Goal: Task Accomplishment & Management: Use online tool/utility

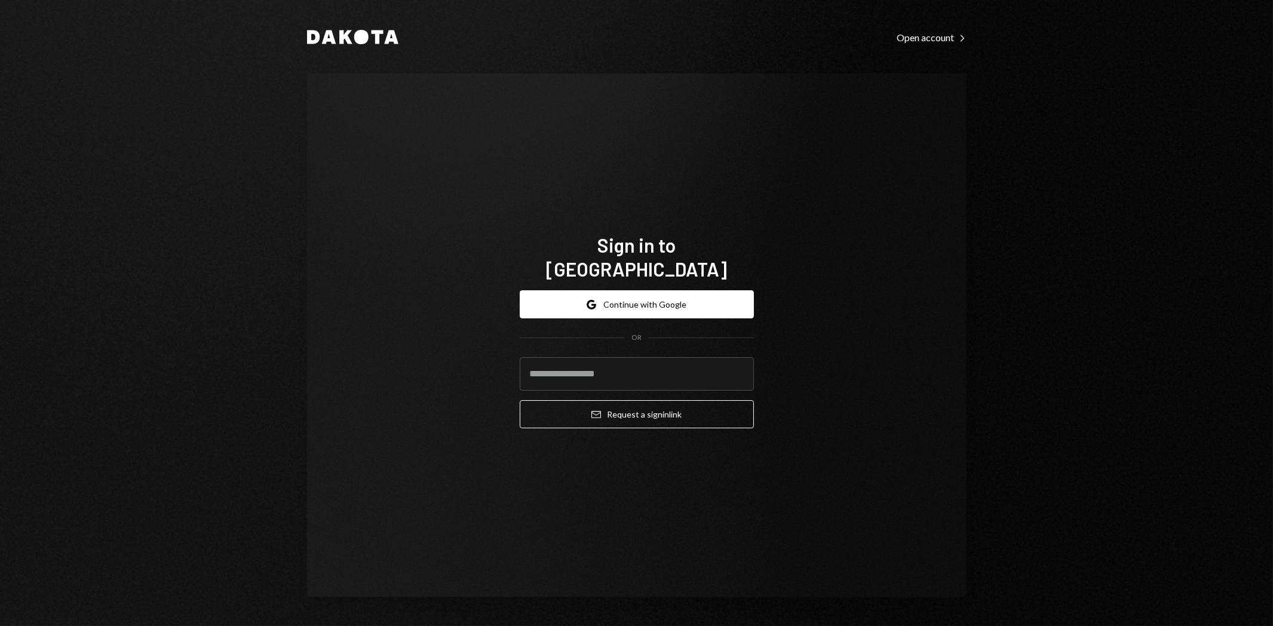
type input "**********"
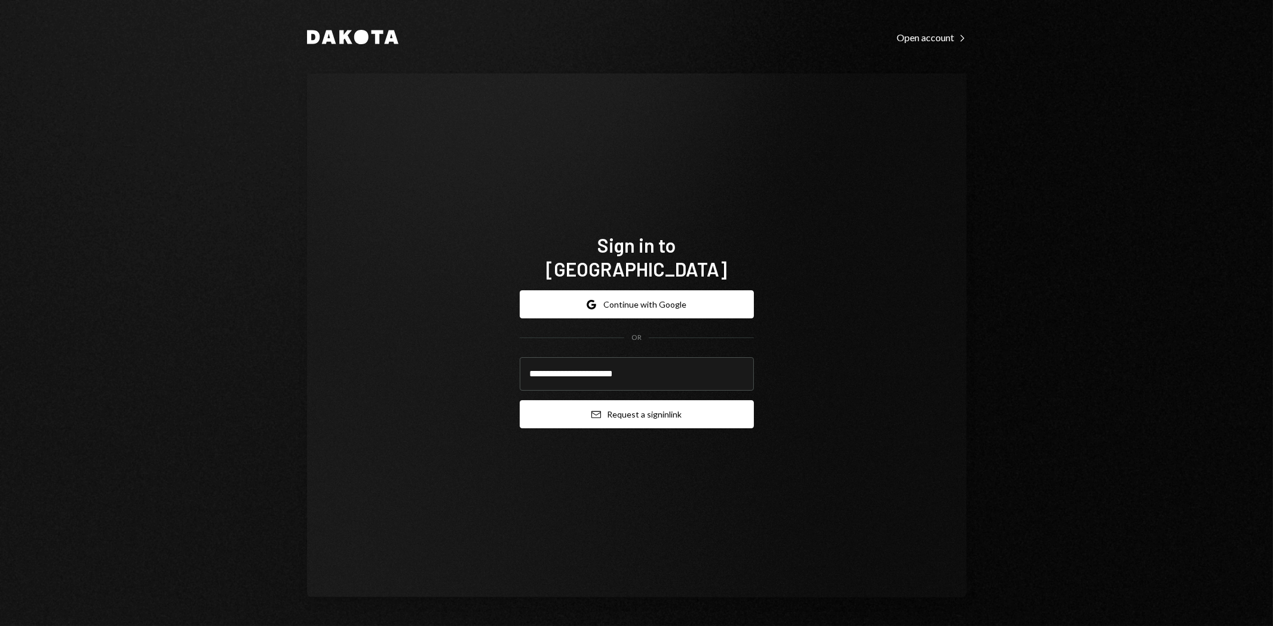
click at [670, 404] on button "Email Request a sign in link" at bounding box center [637, 414] width 234 height 28
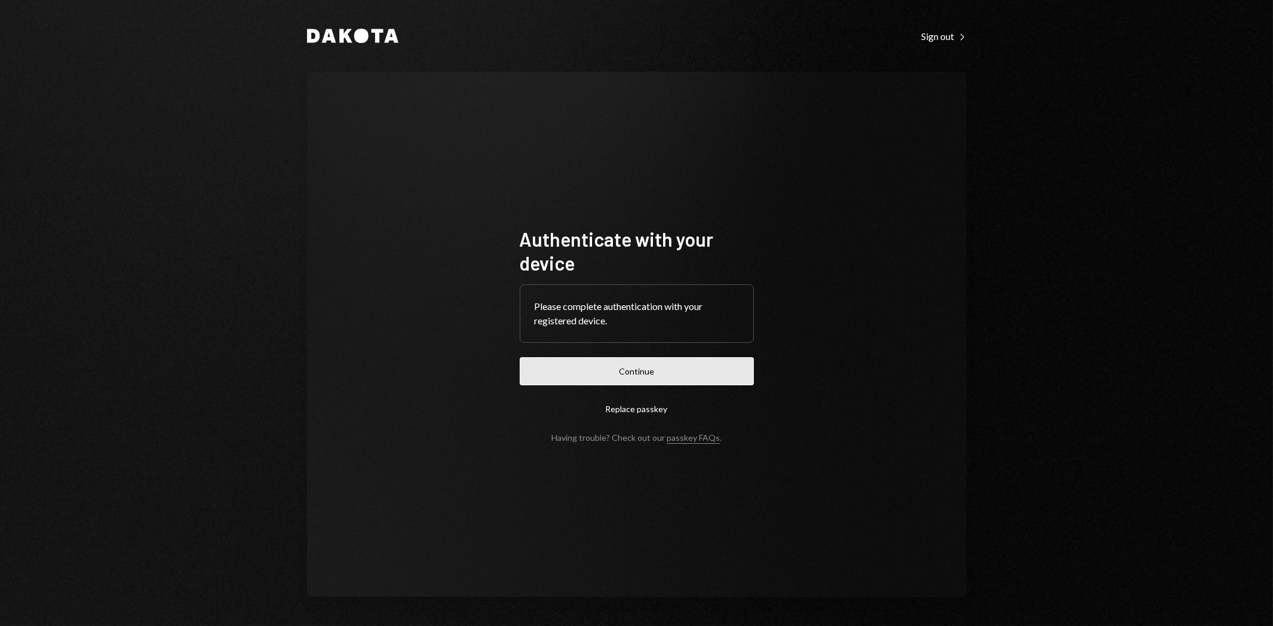
click at [693, 382] on button "Continue" at bounding box center [637, 371] width 234 height 28
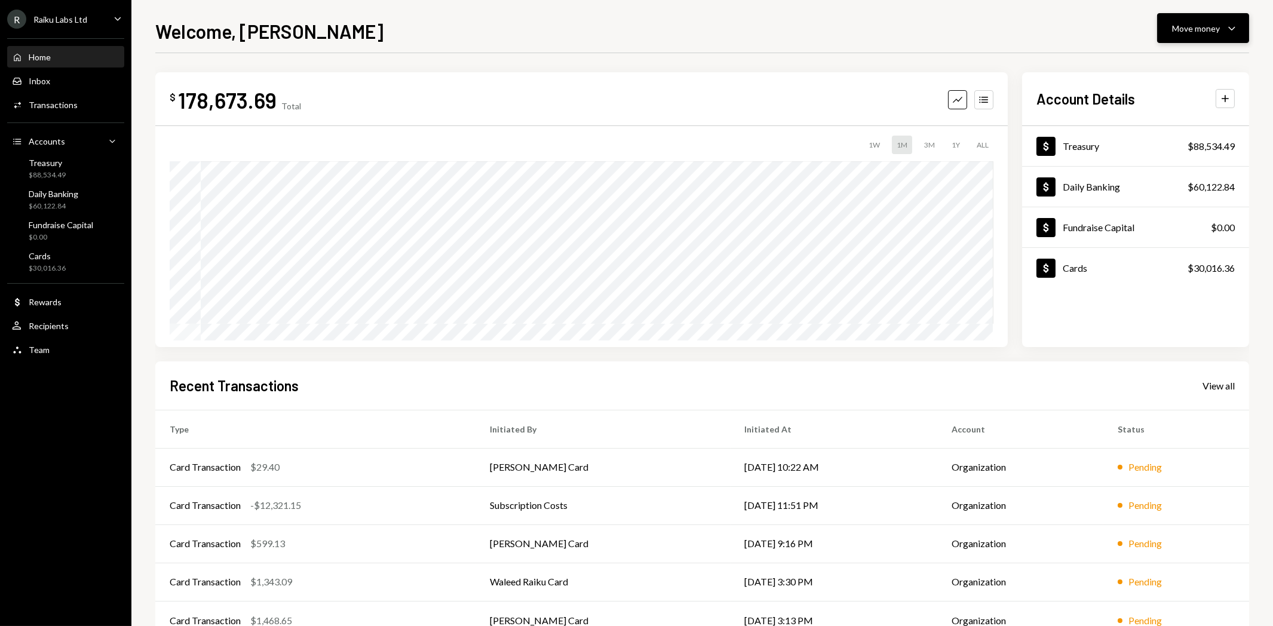
click at [1231, 33] on icon "Caret Down" at bounding box center [1232, 28] width 14 height 14
click at [1176, 58] on div "Send" at bounding box center [1193, 64] width 87 height 13
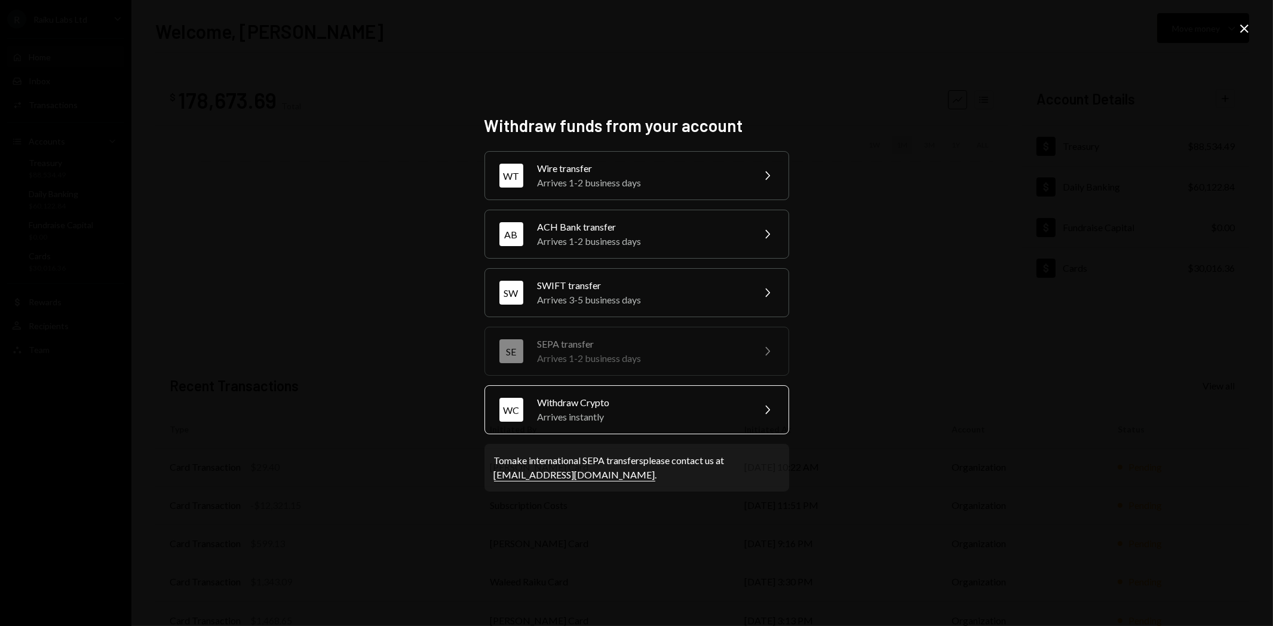
click at [599, 422] on div "Arrives instantly" at bounding box center [642, 417] width 208 height 14
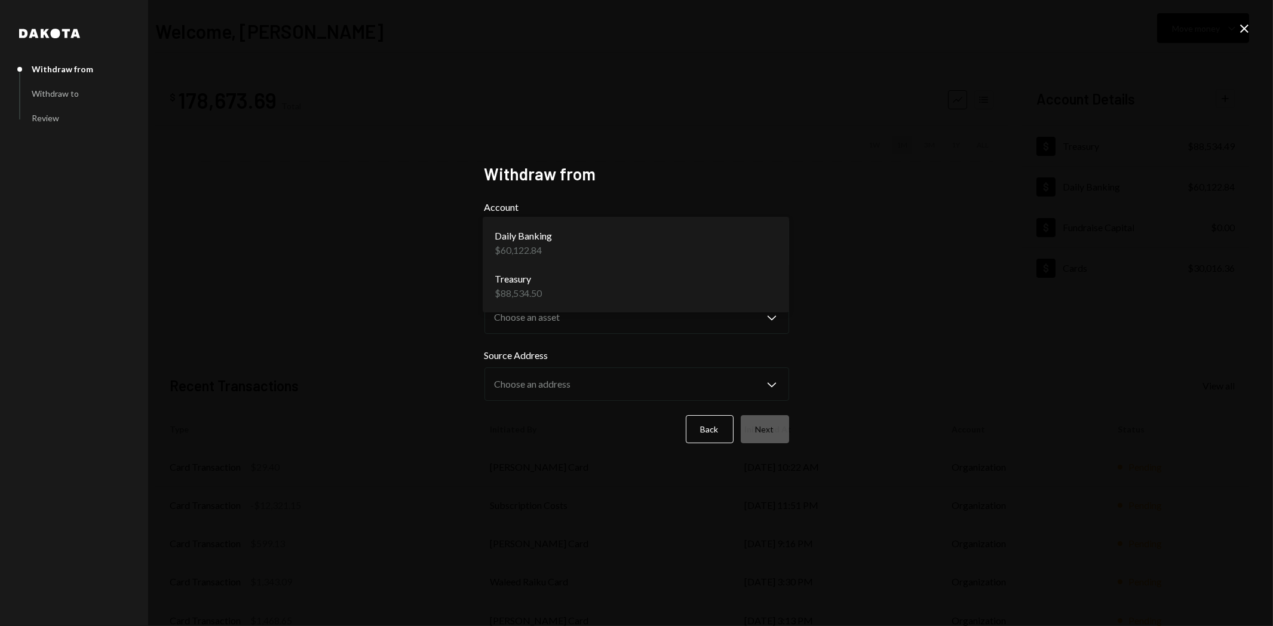
click at [602, 241] on body "R Raiku Labs Ltd Caret Down Home Home Inbox Inbox Activities Transactions Accou…" at bounding box center [636, 313] width 1273 height 626
select select "**********"
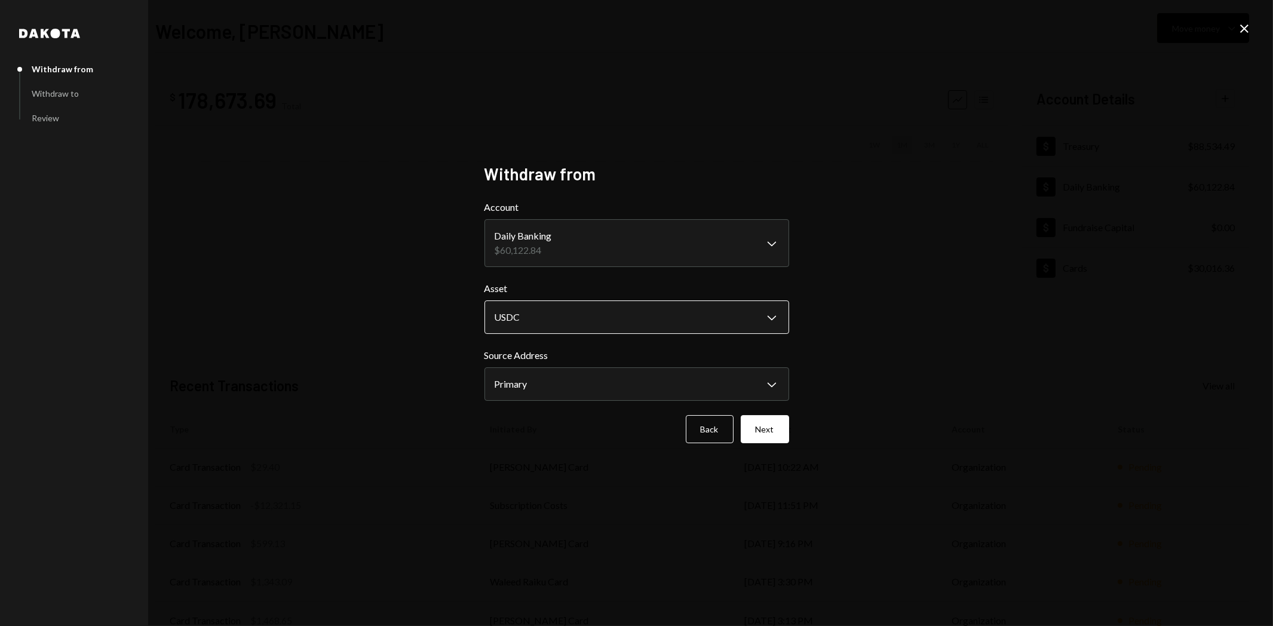
click at [579, 323] on body "R Raiku Labs Ltd Caret Down Home Home Inbox Inbox Activities Transactions Accou…" at bounding box center [636, 313] width 1273 height 626
click at [1241, 28] on icon "Close" at bounding box center [1244, 29] width 14 height 14
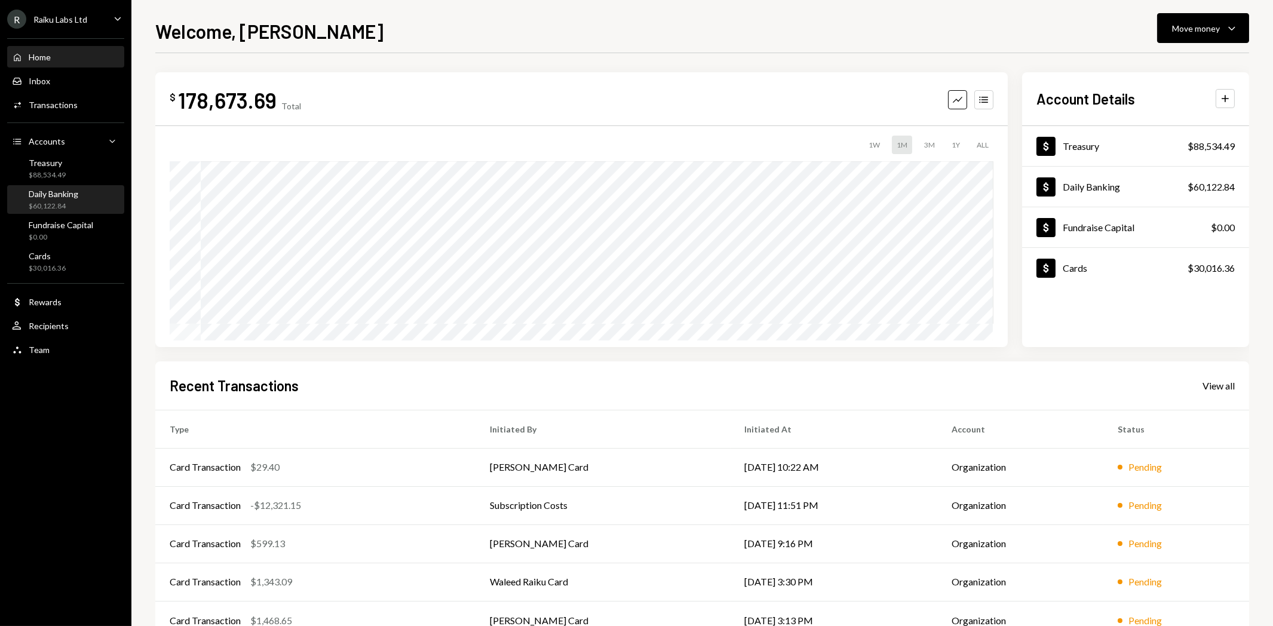
click at [59, 198] on div "Daily Banking" at bounding box center [54, 194] width 50 height 10
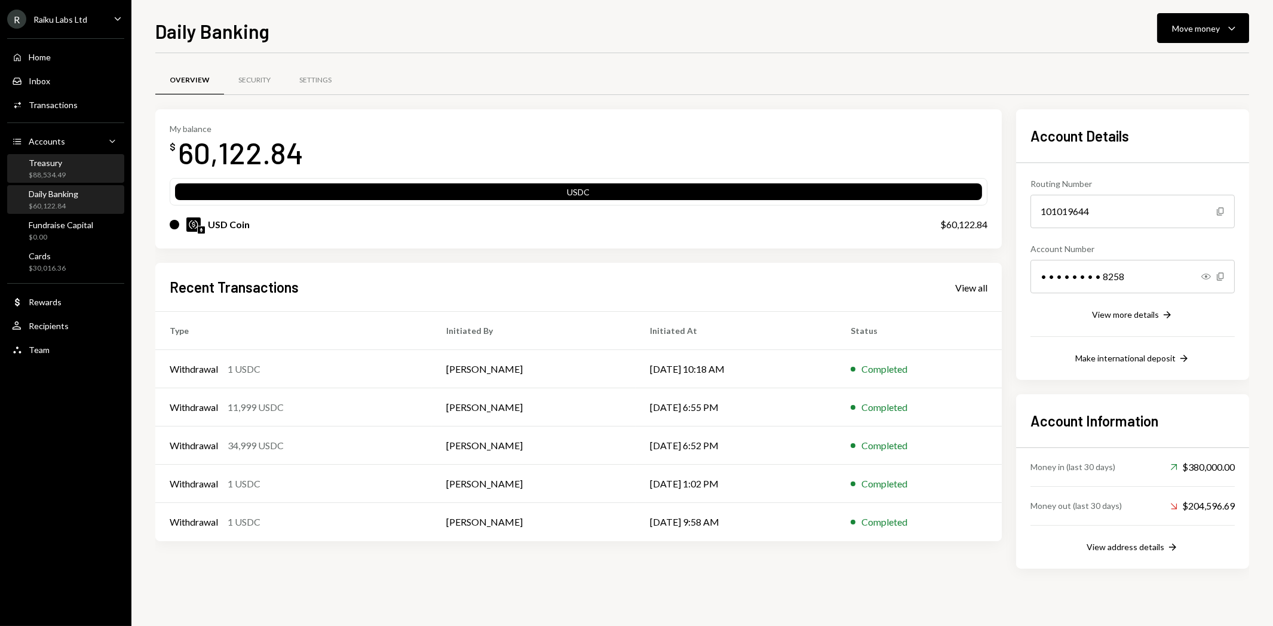
click at [60, 174] on div "$88,534.49" at bounding box center [47, 175] width 37 height 10
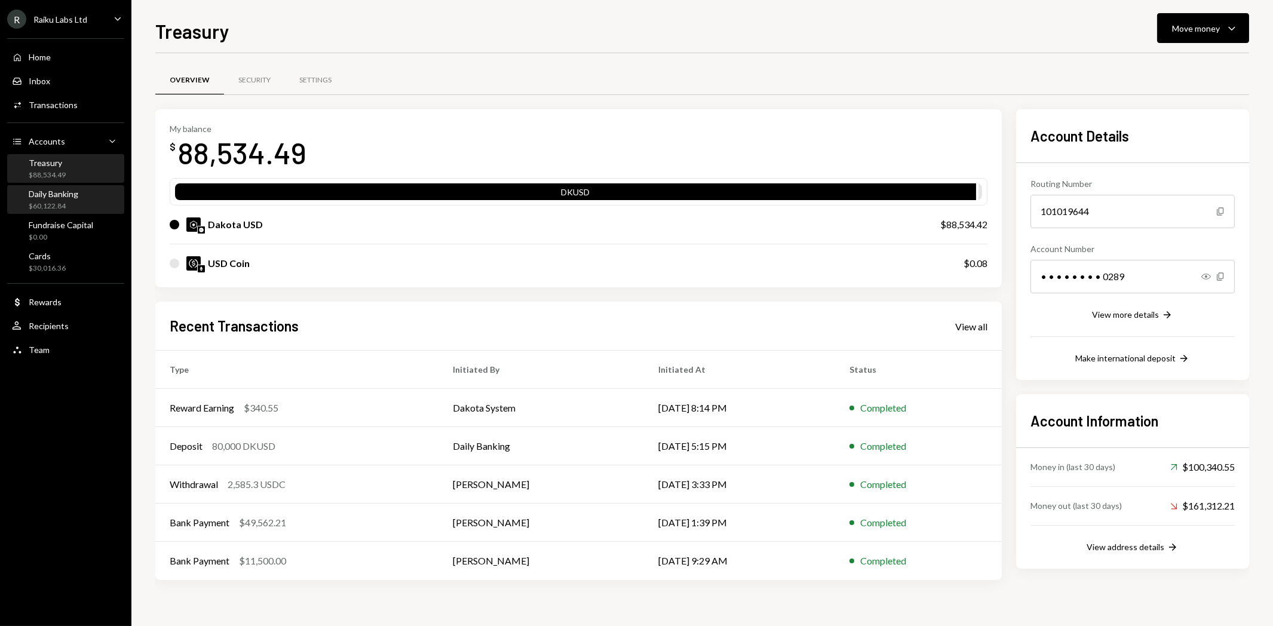
click at [58, 207] on div "$60,122.84" at bounding box center [54, 206] width 50 height 10
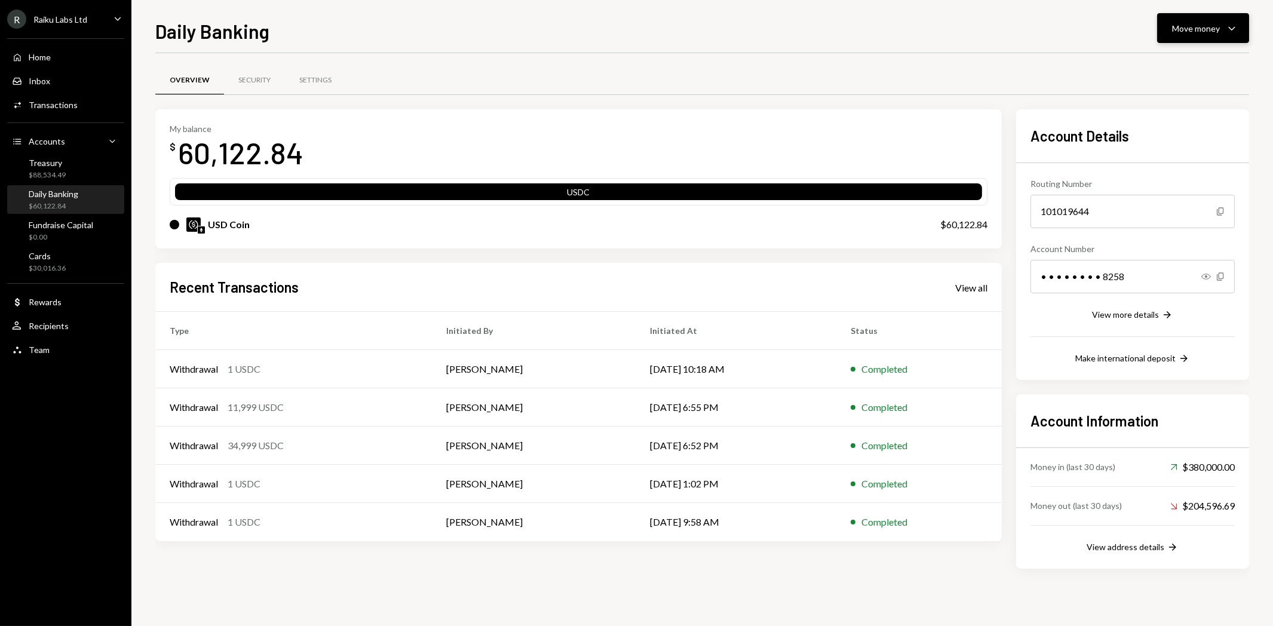
click at [1190, 39] on button "Move money Caret Down" at bounding box center [1203, 28] width 92 height 30
click at [1158, 60] on div "Send" at bounding box center [1193, 64] width 87 height 13
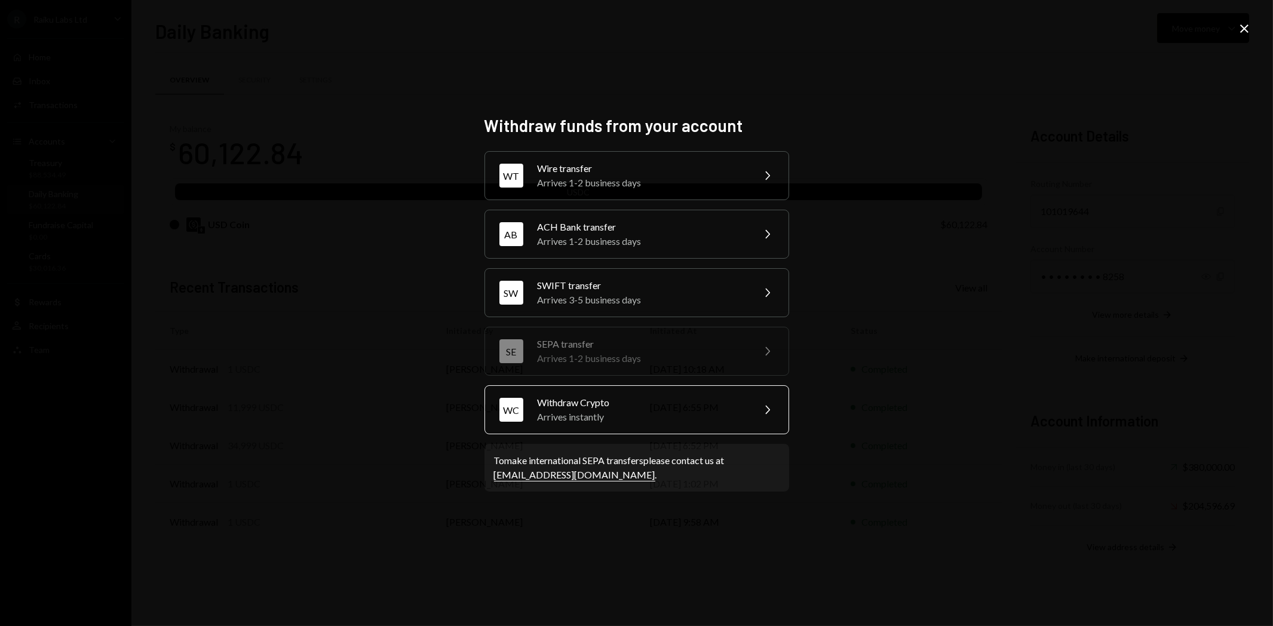
click at [583, 403] on div "Withdraw Crypto" at bounding box center [642, 402] width 208 height 14
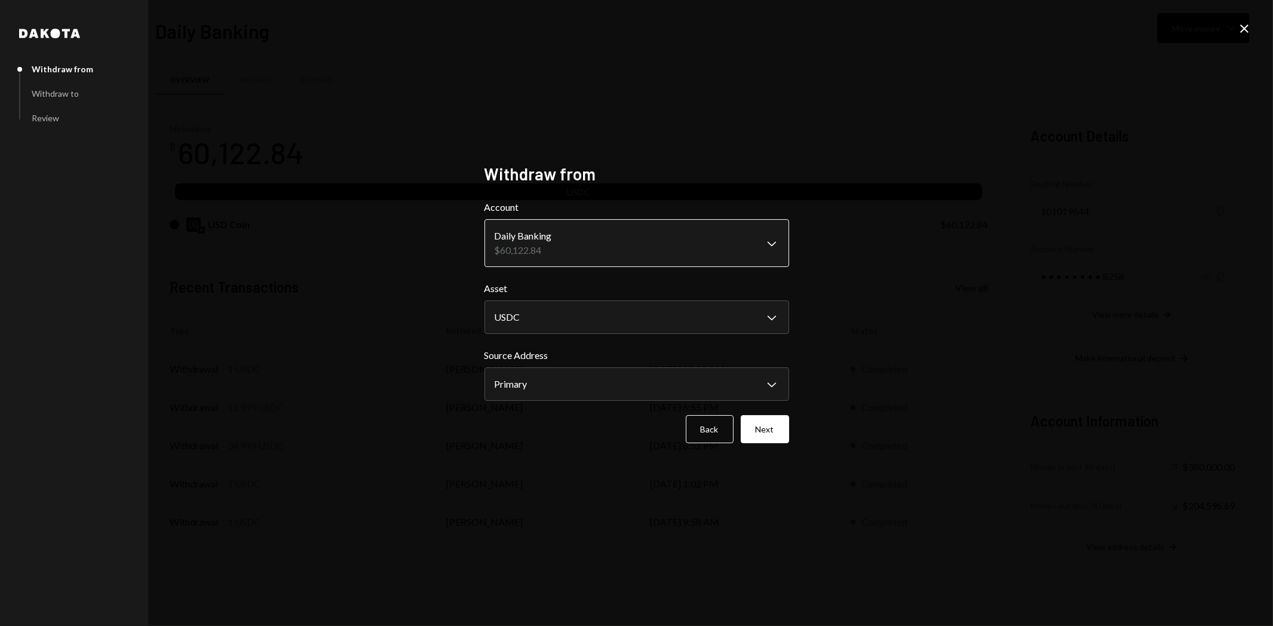
click at [529, 237] on body "R Raiku Labs Ltd Caret Down Home Home Inbox Inbox Activities Transactions Accou…" at bounding box center [636, 313] width 1273 height 626
click at [521, 326] on body "R Raiku Labs Ltd Caret Down Home Home Inbox Inbox Activities Transactions Accou…" at bounding box center [636, 313] width 1273 height 626
click at [778, 428] on button "Next" at bounding box center [765, 429] width 48 height 28
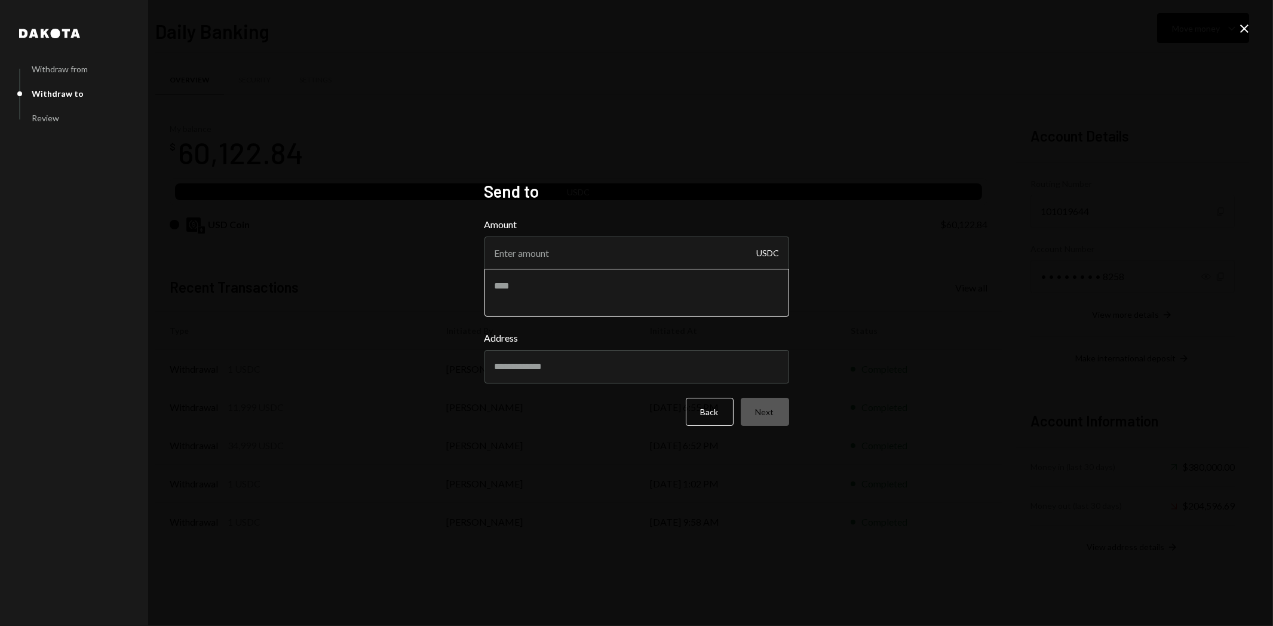
click at [635, 290] on textarea at bounding box center [636, 293] width 305 height 48
click at [738, 290] on textarea at bounding box center [636, 293] width 305 height 48
type textarea "*"
paste textarea "*********"
type textarea "**********"
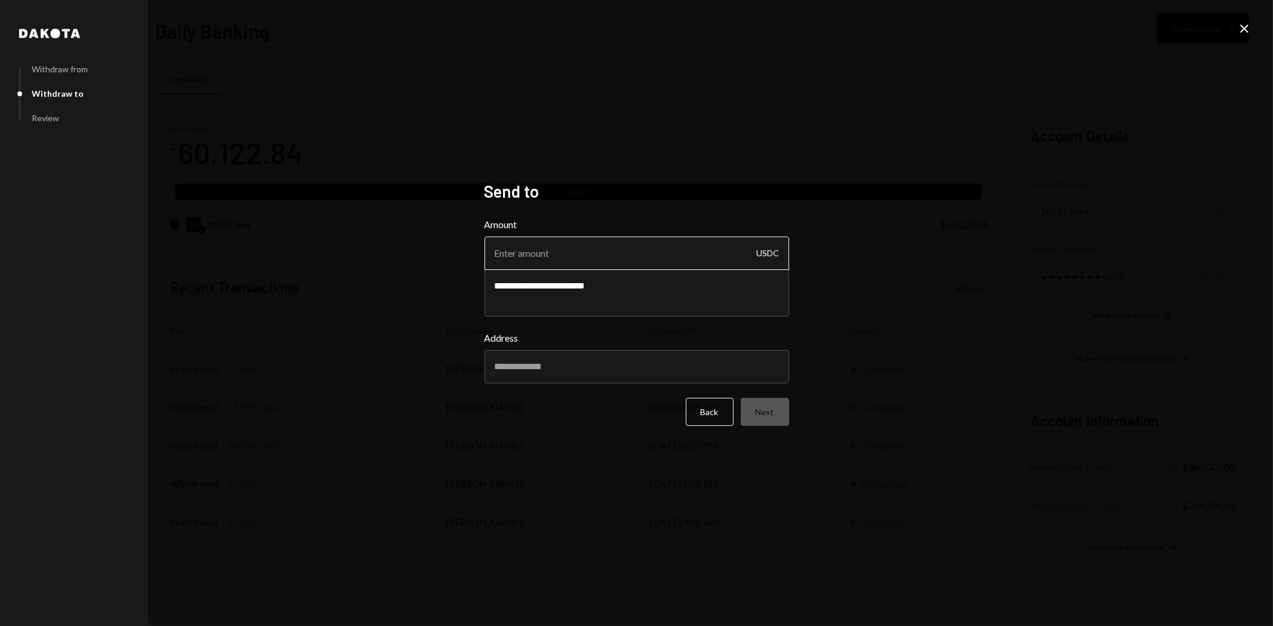
click at [642, 252] on input "Amount" at bounding box center [636, 253] width 305 height 33
type input "6854"
click at [569, 363] on input "Address" at bounding box center [636, 366] width 305 height 33
paste input "**********"
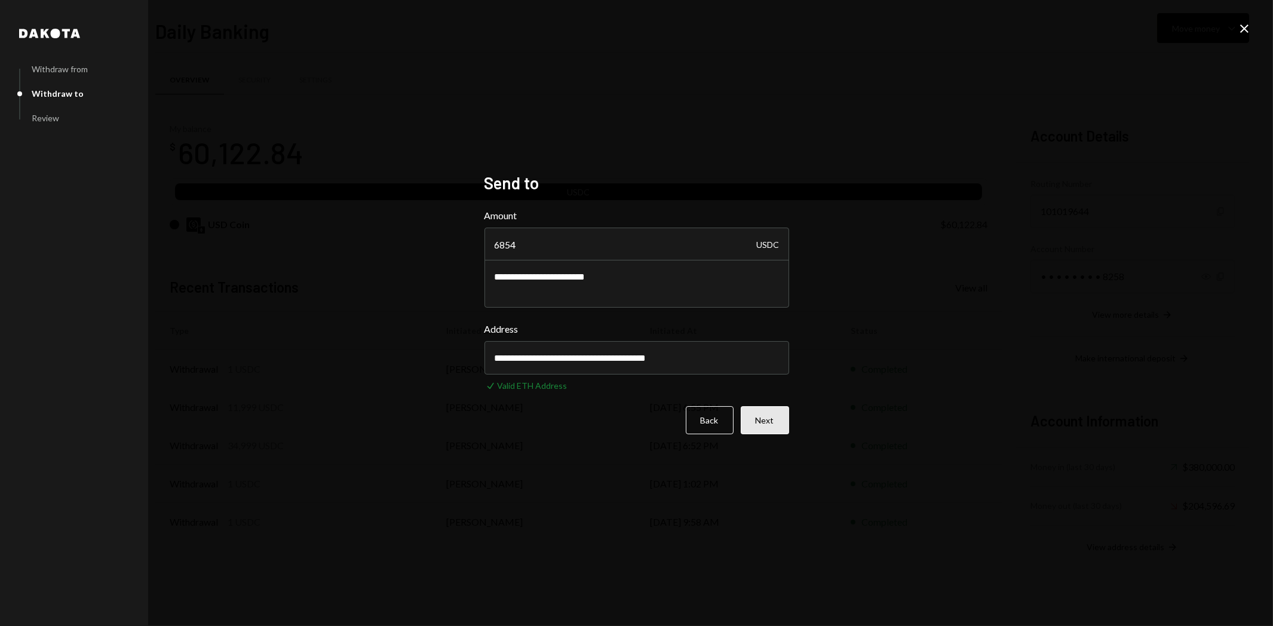
type input "**********"
click at [777, 421] on button "Next" at bounding box center [765, 420] width 48 height 28
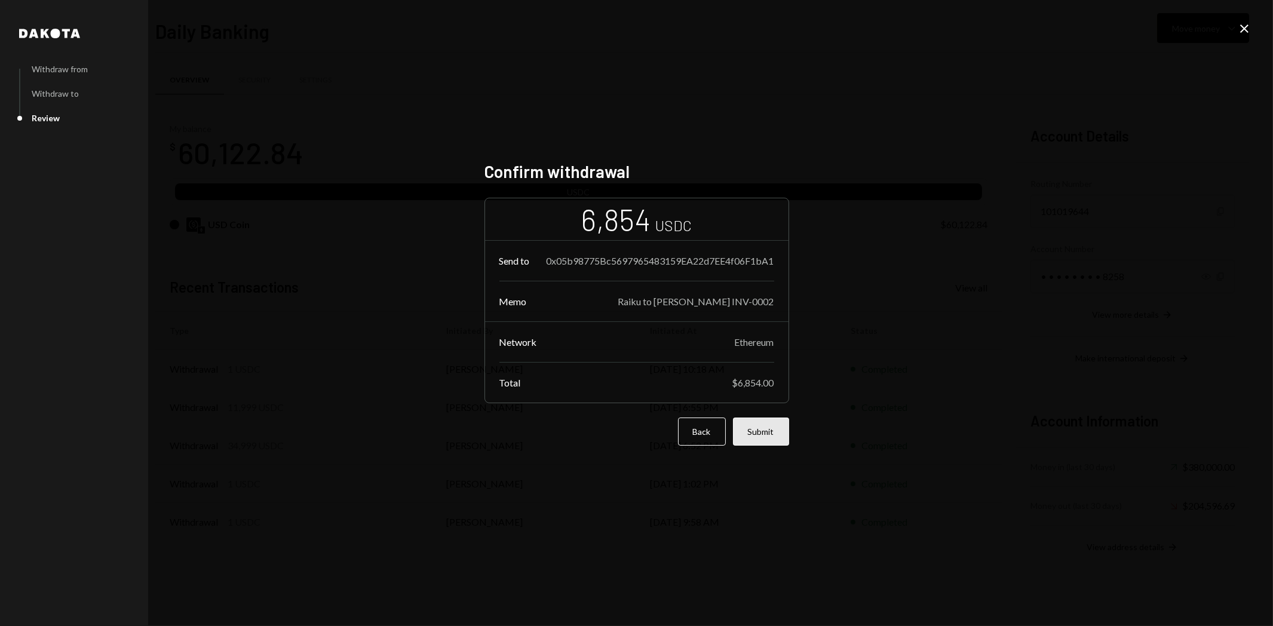
click at [769, 440] on button "Submit" at bounding box center [761, 432] width 56 height 28
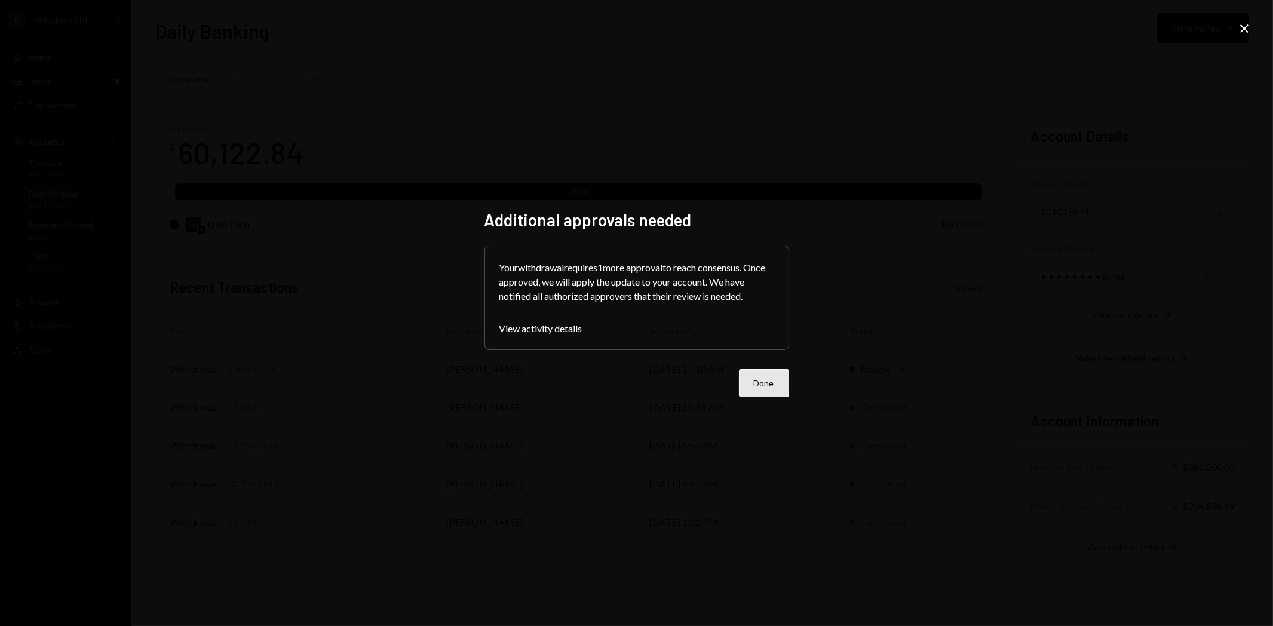
click at [775, 377] on button "Done" at bounding box center [764, 383] width 50 height 28
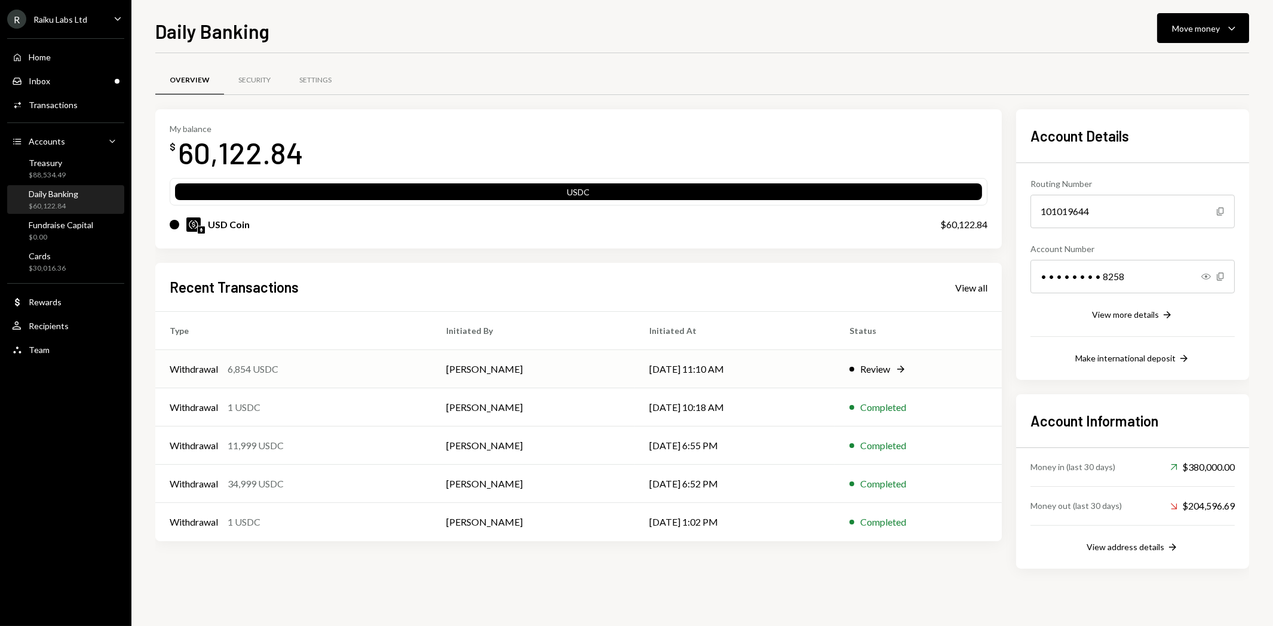
click at [876, 372] on div "Review" at bounding box center [875, 369] width 30 height 14
